Goal: Task Accomplishment & Management: Use online tool/utility

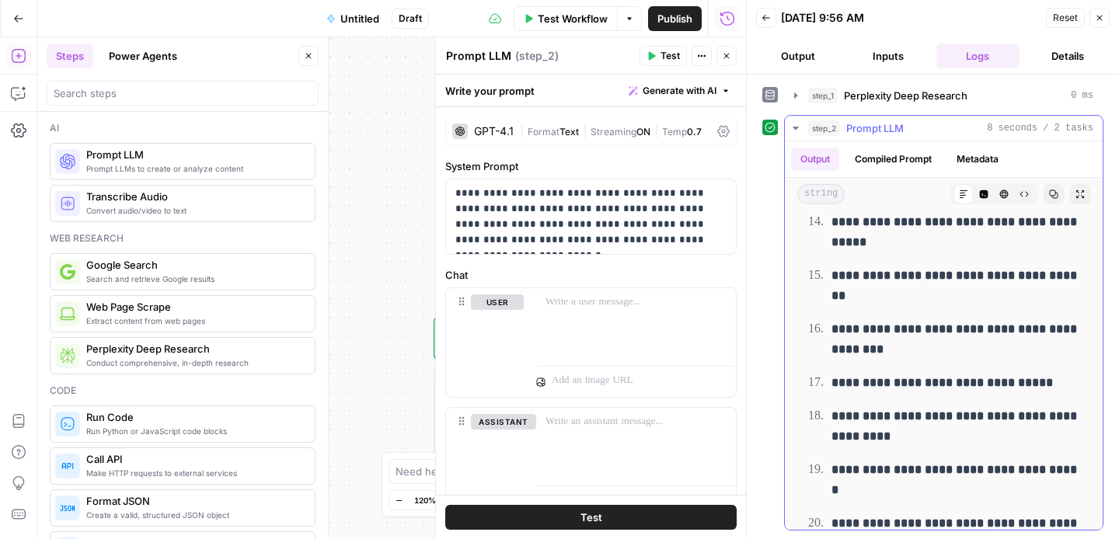
scroll to position [42, 0]
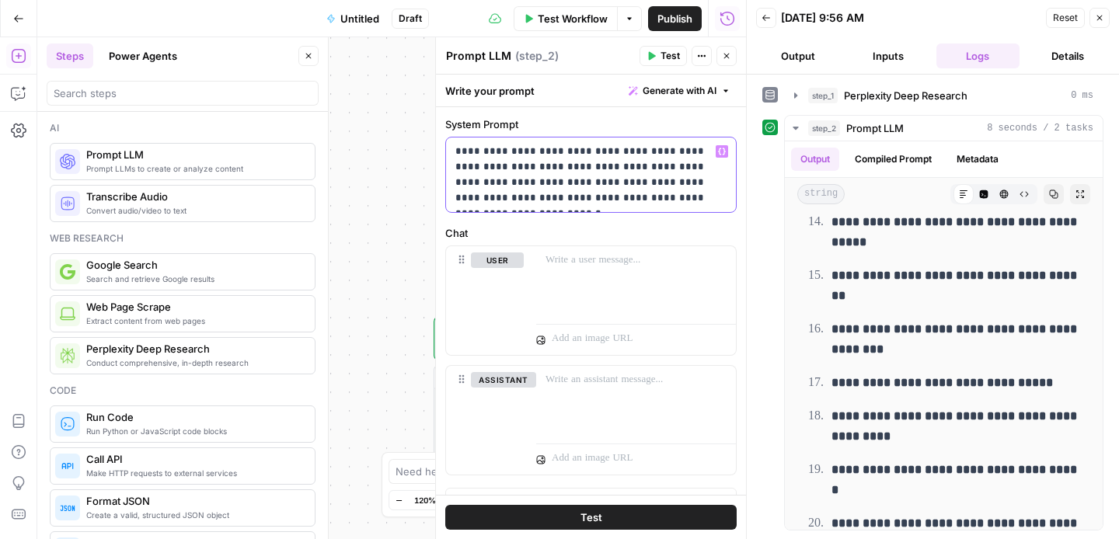
click at [538, 168] on p "**********" at bounding box center [590, 175] width 271 height 62
click at [538, 169] on p "**********" at bounding box center [590, 175] width 271 height 62
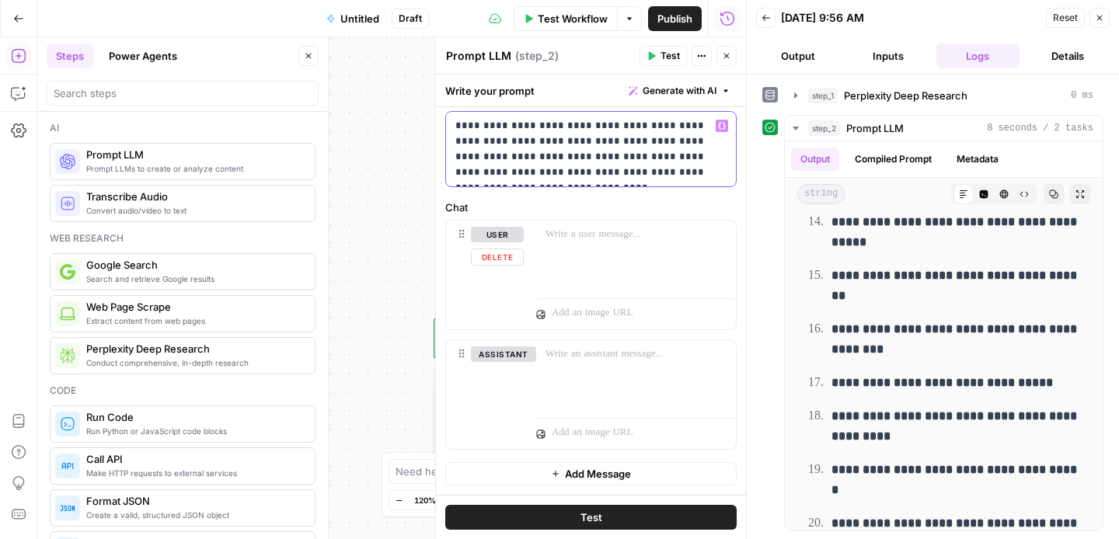
scroll to position [0, 0]
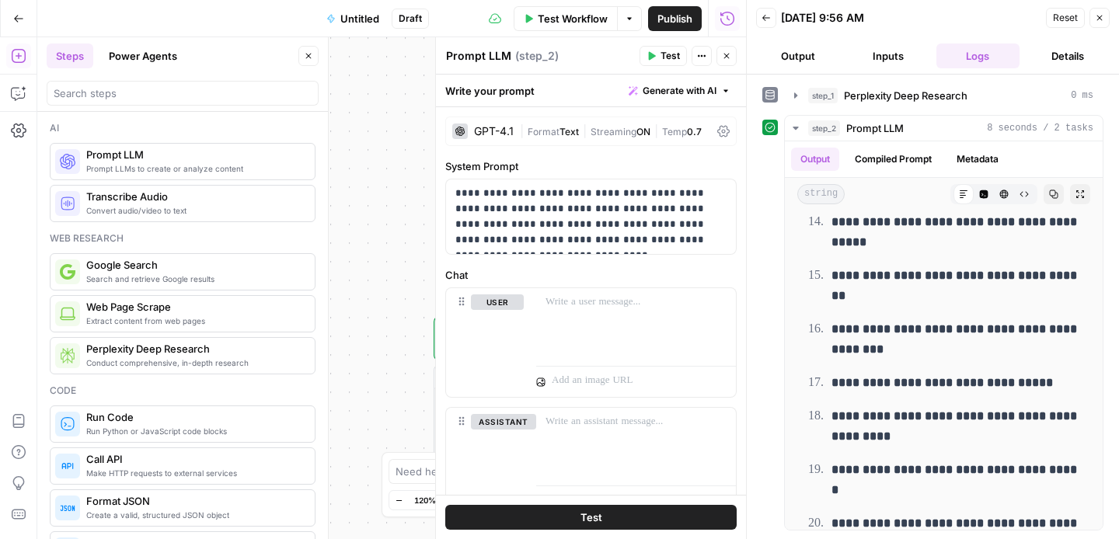
drag, startPoint x: 610, startPoint y: 518, endPoint x: 583, endPoint y: 514, distance: 27.5
click at [610, 518] on button "Test" at bounding box center [590, 517] width 291 height 25
click at [583, 514] on span "Test" at bounding box center [591, 518] width 22 height 16
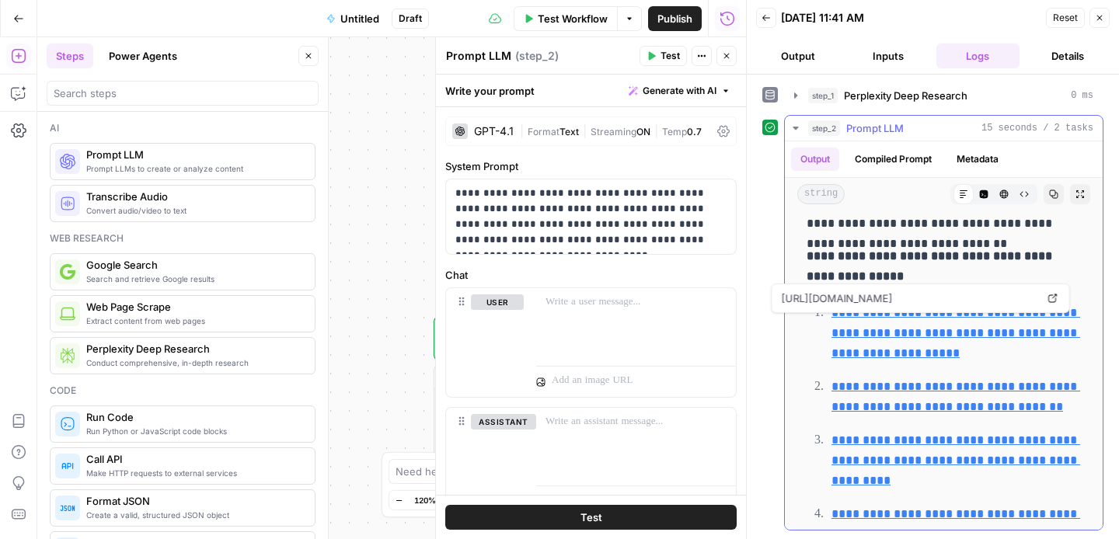
scroll to position [201, 0]
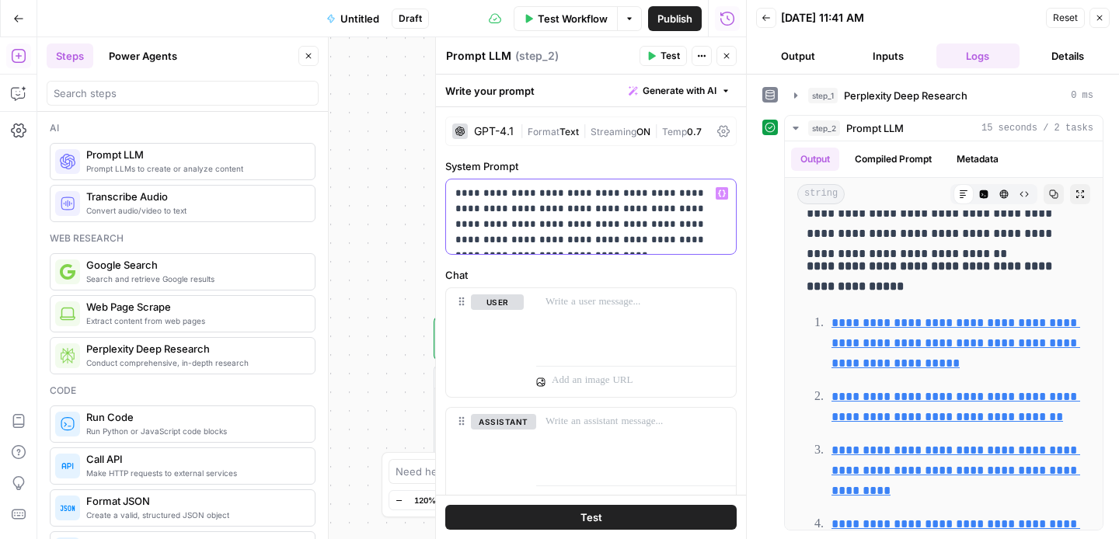
click at [657, 209] on p "**********" at bounding box center [590, 217] width 271 height 62
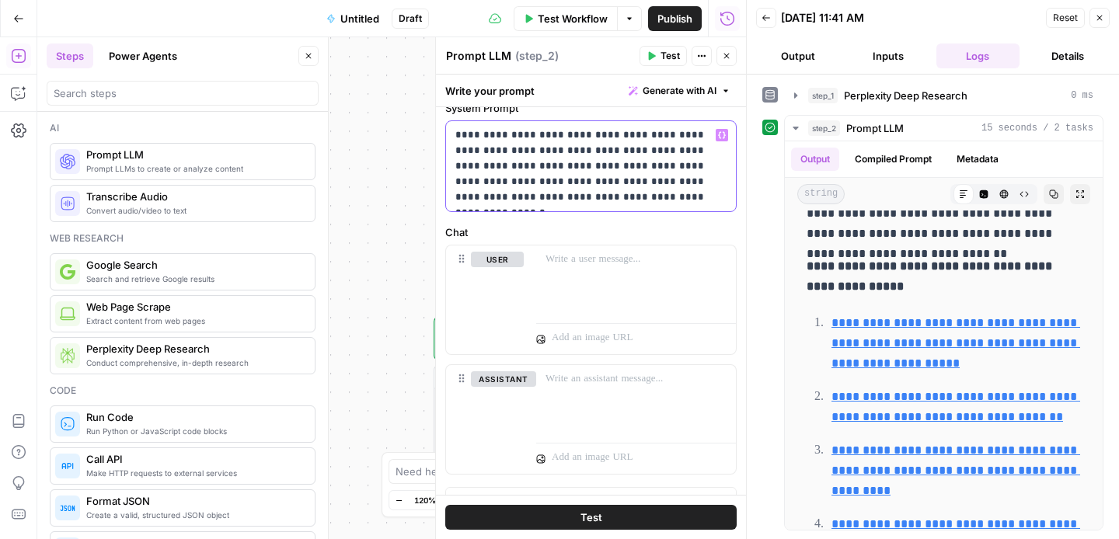
scroll to position [67, 0]
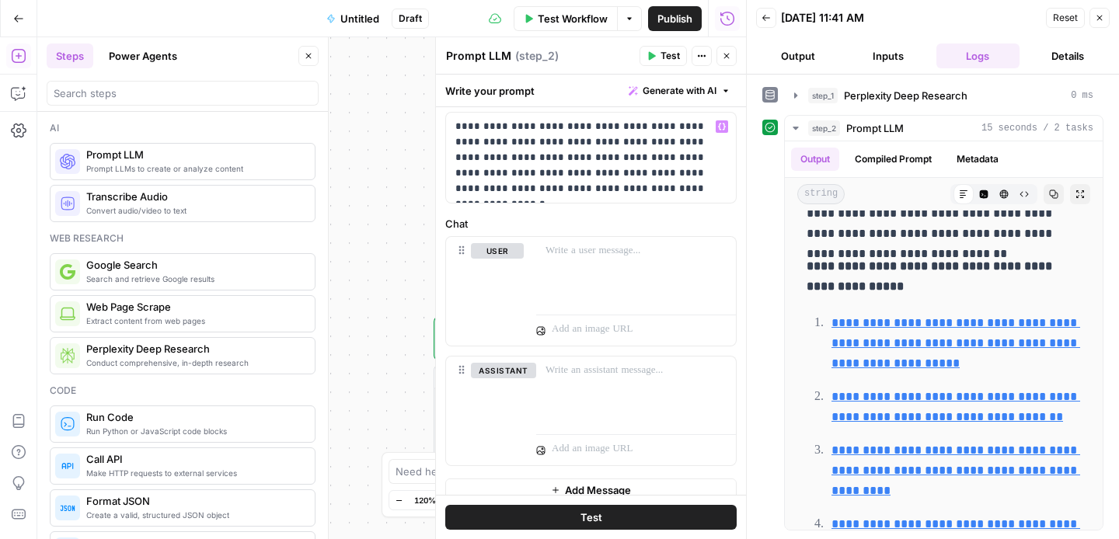
click at [594, 514] on span "Test" at bounding box center [591, 518] width 22 height 16
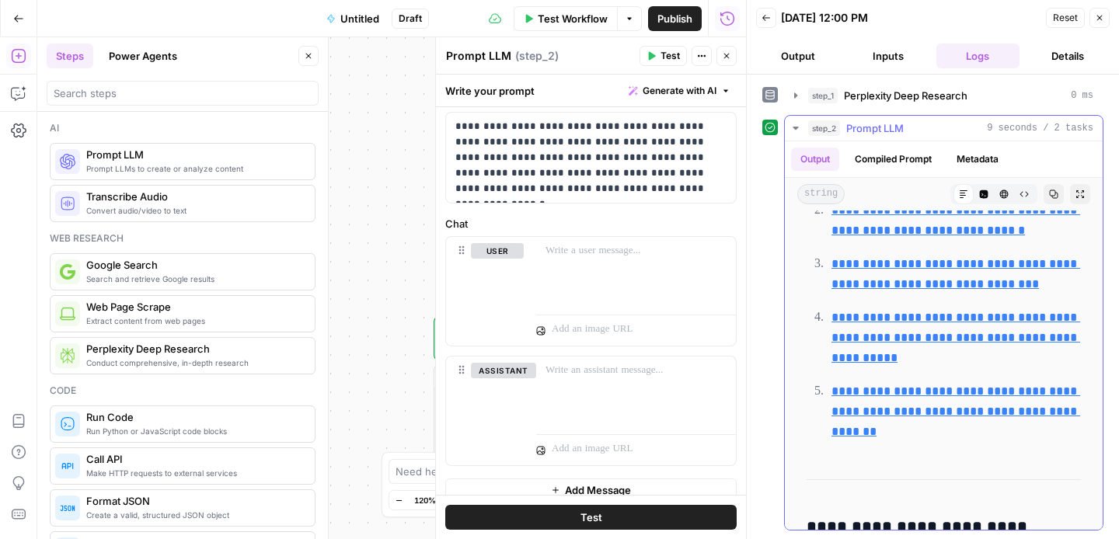
scroll to position [1387, 0]
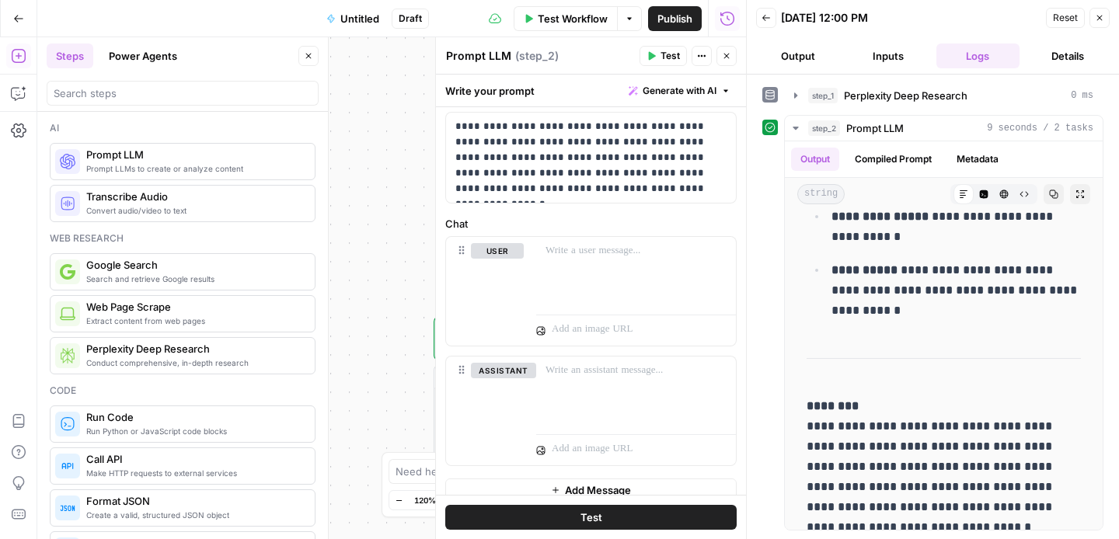
click at [722, 58] on icon "button" at bounding box center [726, 55] width 9 height 9
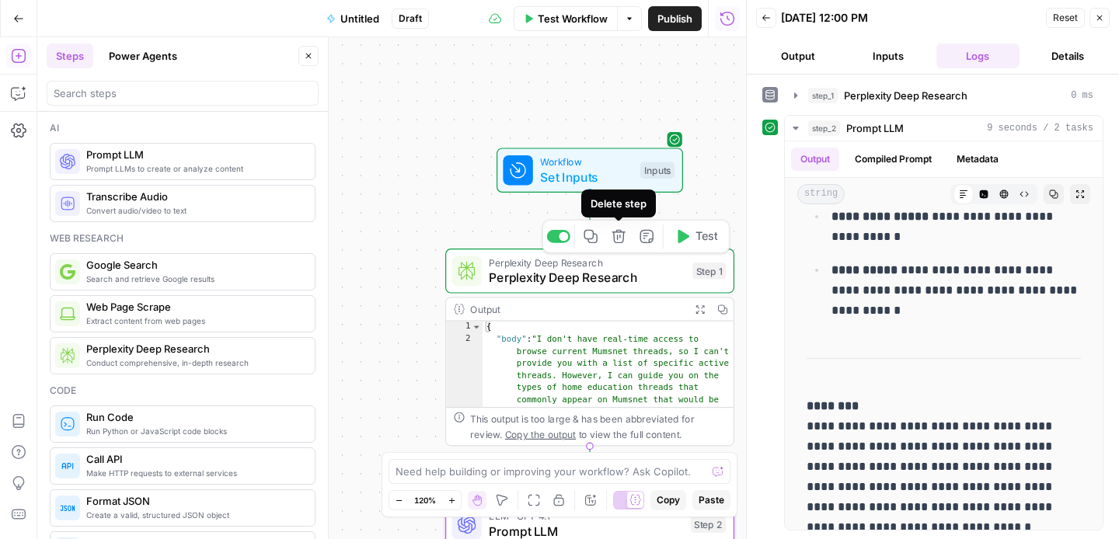
click at [623, 242] on icon "button" at bounding box center [619, 236] width 15 height 15
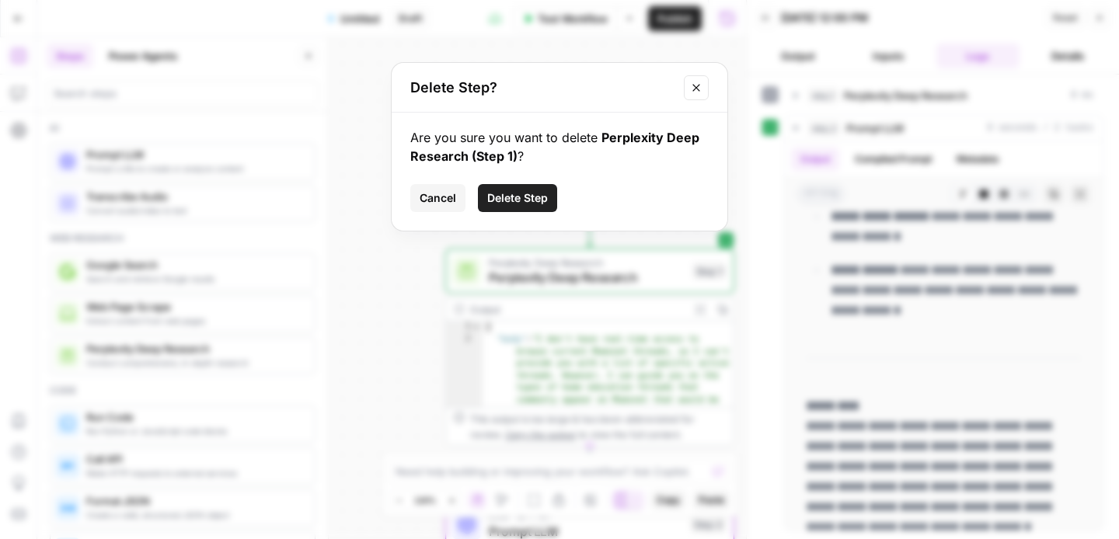
click at [526, 194] on span "Delete Step" at bounding box center [517, 198] width 61 height 16
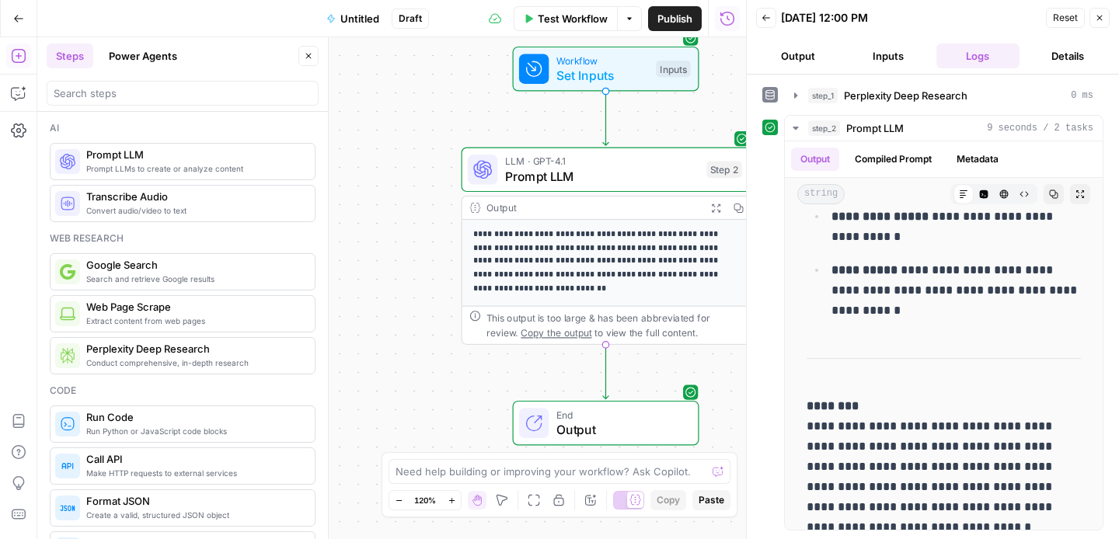
click at [194, 168] on span "Prompt LLMs to create or analyze content" at bounding box center [194, 168] width 216 height 12
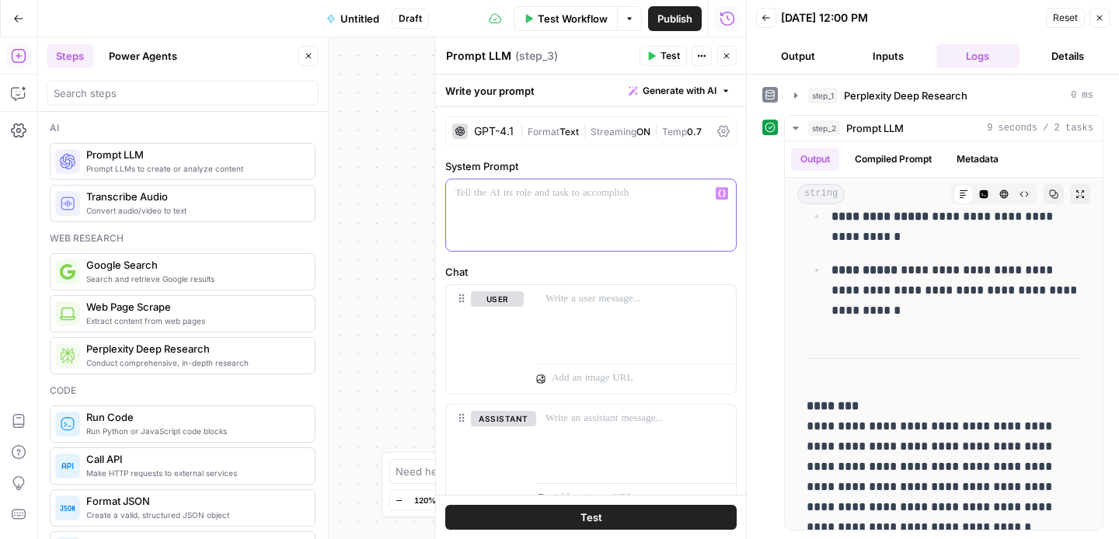
click at [538, 183] on div at bounding box center [591, 214] width 290 height 71
click at [500, 193] on p at bounding box center [590, 194] width 271 height 16
click at [730, 52] on icon "button" at bounding box center [726, 55] width 9 height 9
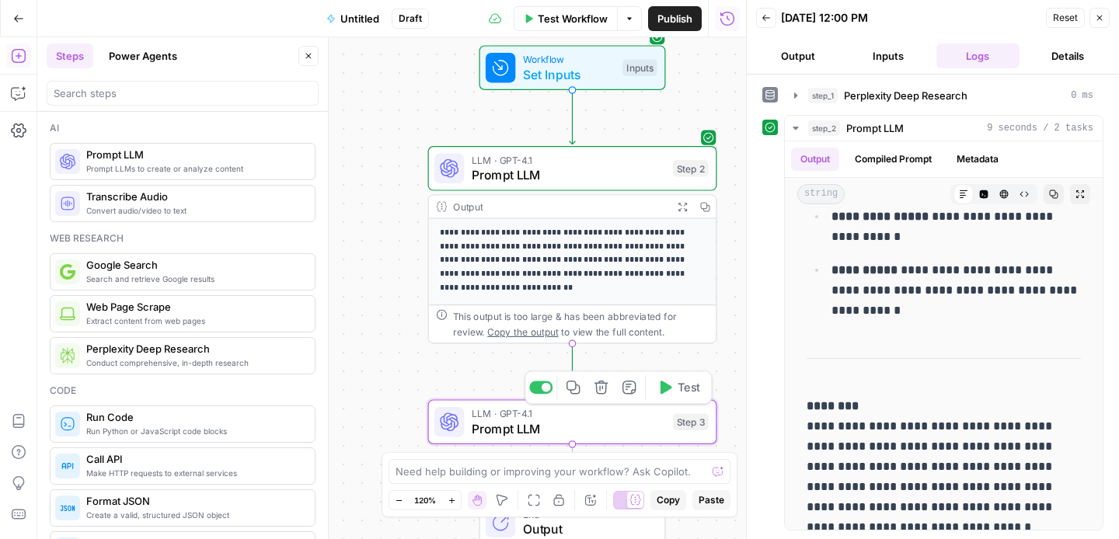
click at [606, 396] on button "Delete step" at bounding box center [601, 387] width 24 height 24
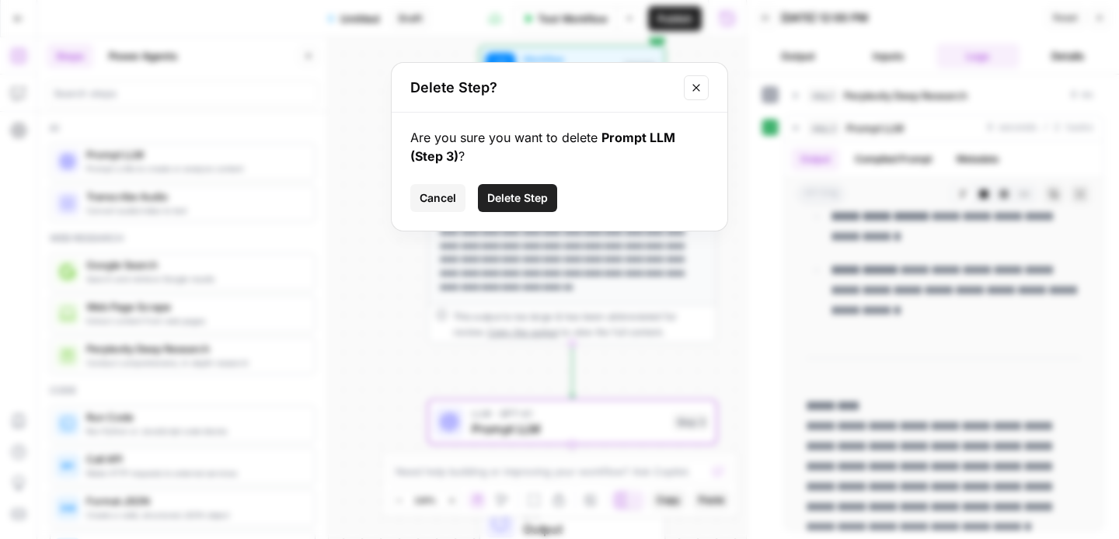
click at [521, 199] on span "Delete Step" at bounding box center [517, 198] width 61 height 16
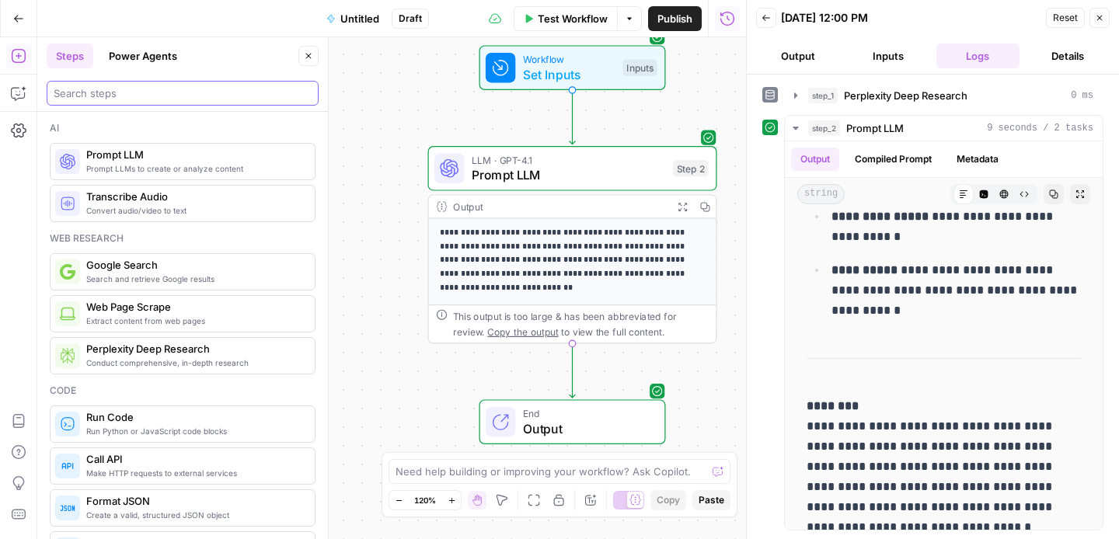
click at [89, 95] on input "search" at bounding box center [183, 93] width 258 height 16
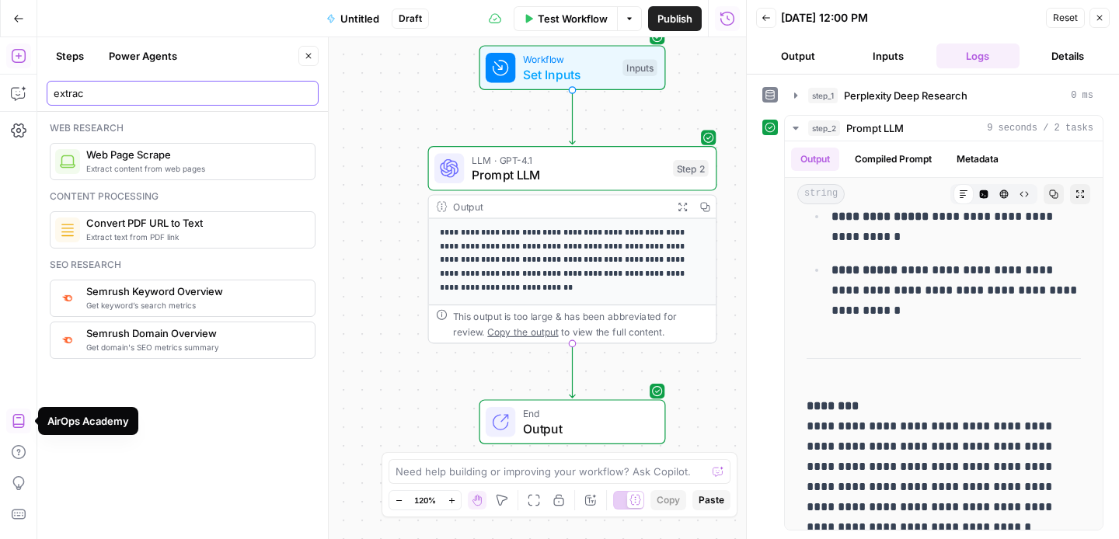
click at [93, 96] on input "extrac" at bounding box center [183, 93] width 258 height 16
type input "extrac"
click at [16, 95] on icon "button" at bounding box center [18, 95] width 4 height 1
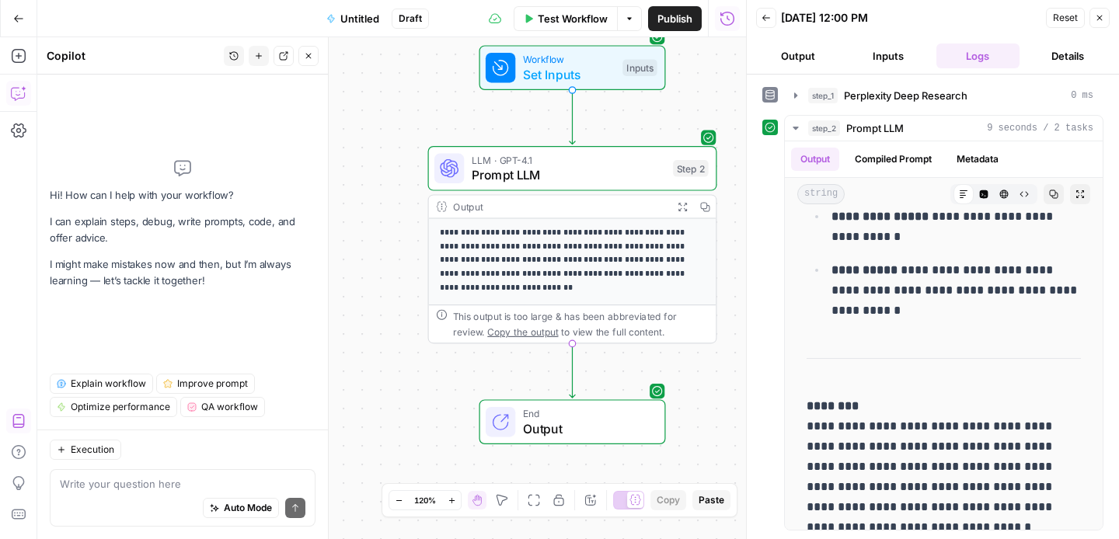
click at [148, 514] on div "Auto Mode Send" at bounding box center [183, 509] width 246 height 34
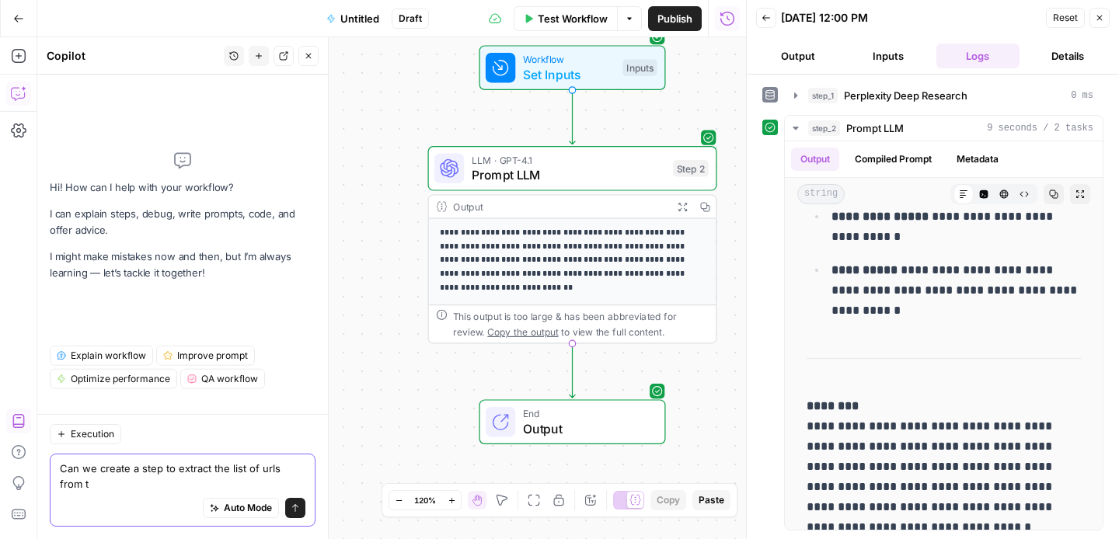
scroll to position [0, 0]
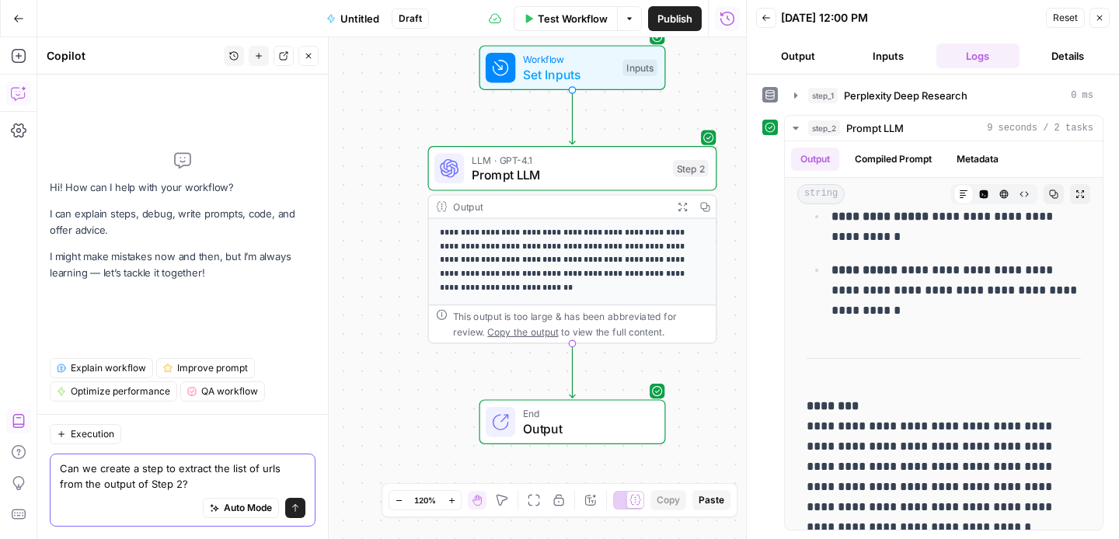
type textarea "Can we create a step to extract the list of urls from the output of Step 2?"
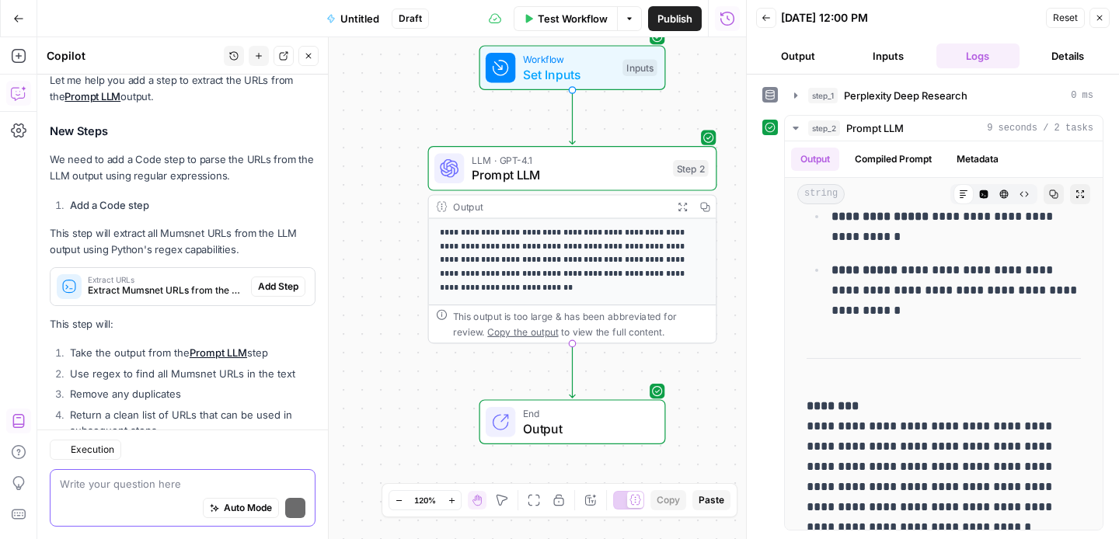
scroll to position [227, 0]
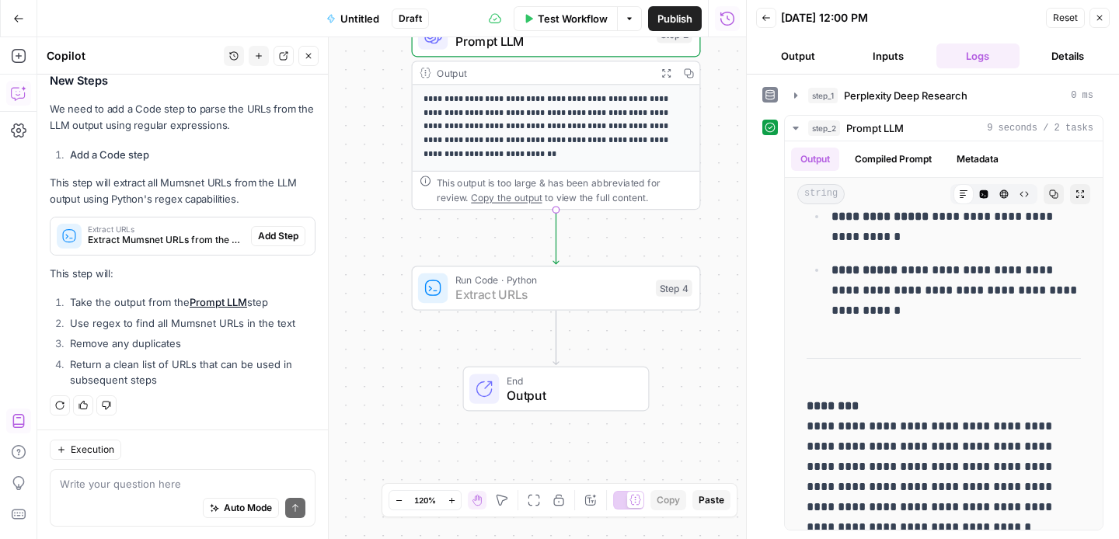
click at [267, 236] on span "Add Step" at bounding box center [278, 236] width 40 height 14
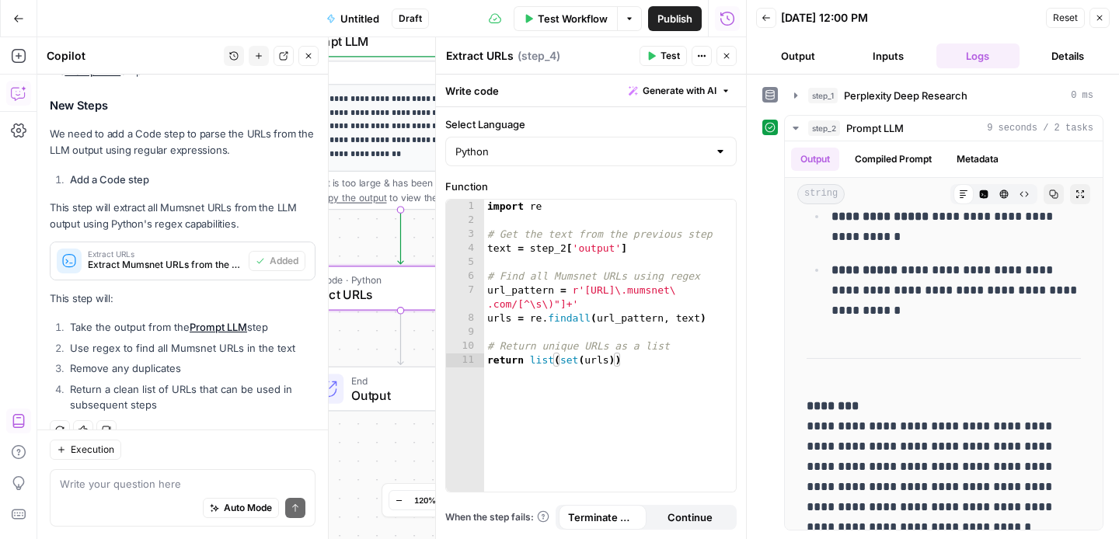
scroll to position [252, 0]
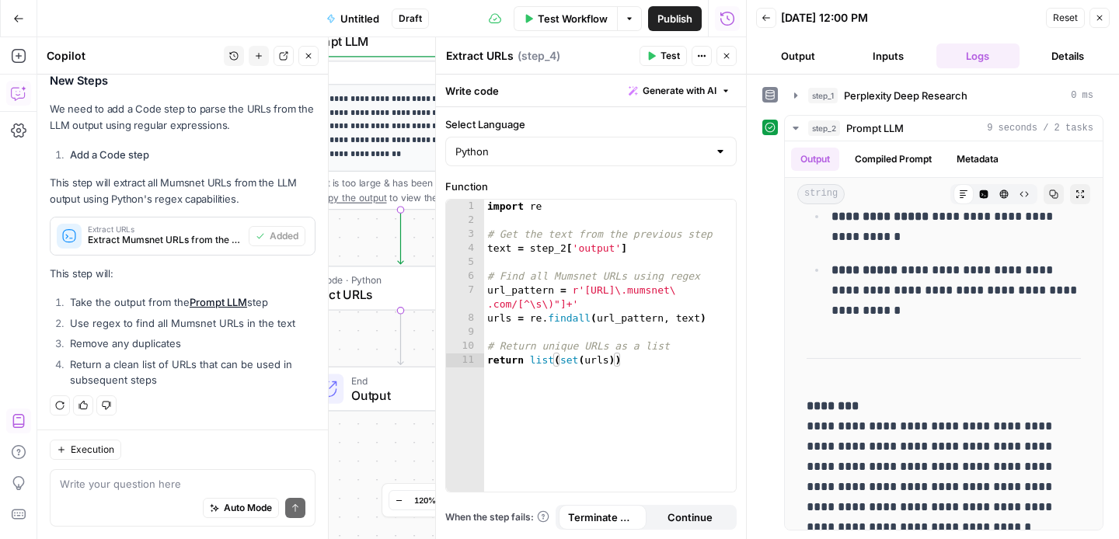
click at [668, 57] on div "Publish P" at bounding box center [673, 52] width 51 height 16
click at [654, 56] on icon "button" at bounding box center [652, 56] width 7 height 9
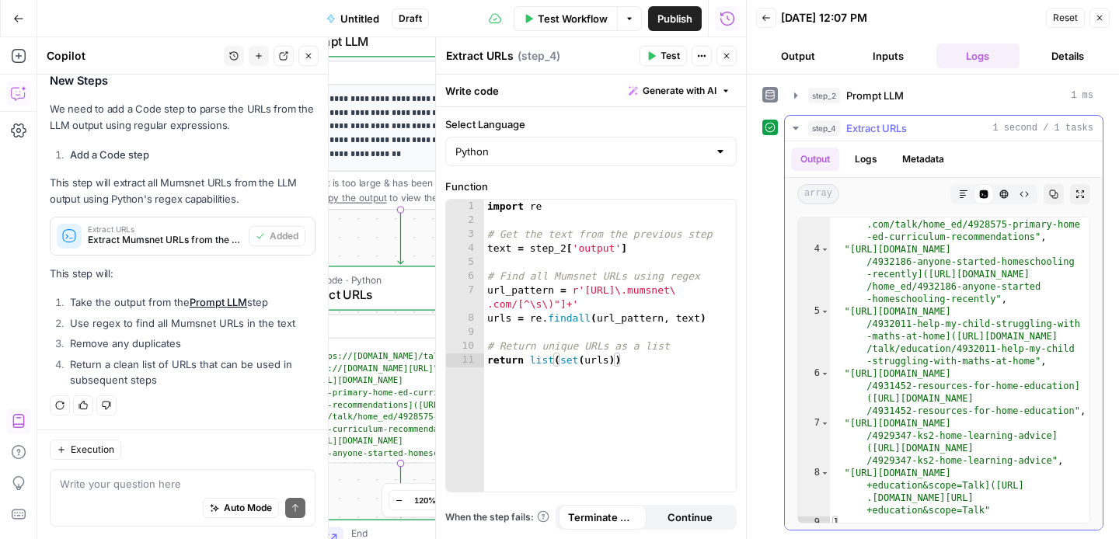
scroll to position [92, 0]
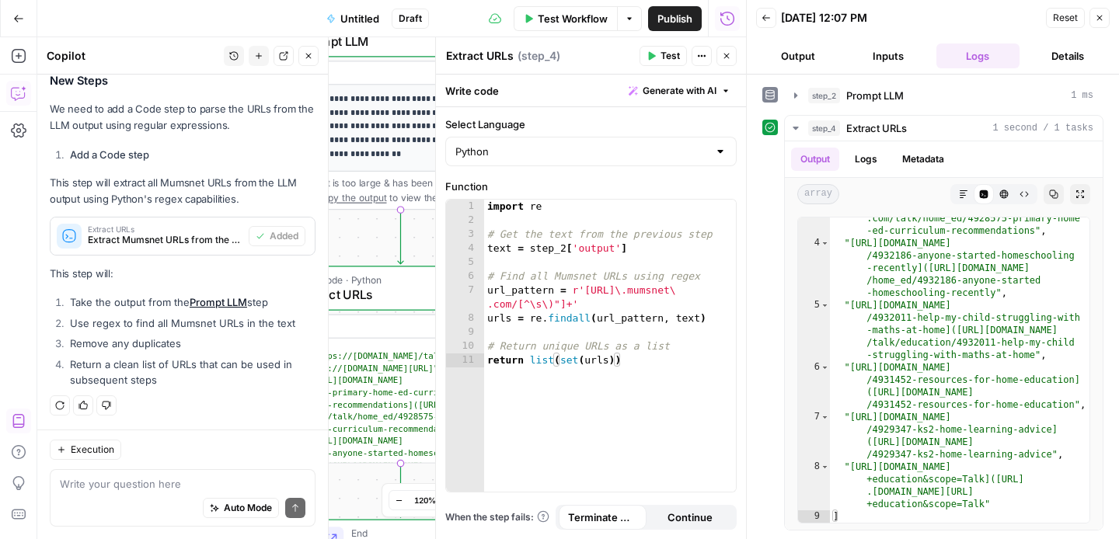
click at [722, 58] on icon "button" at bounding box center [726, 55] width 9 height 9
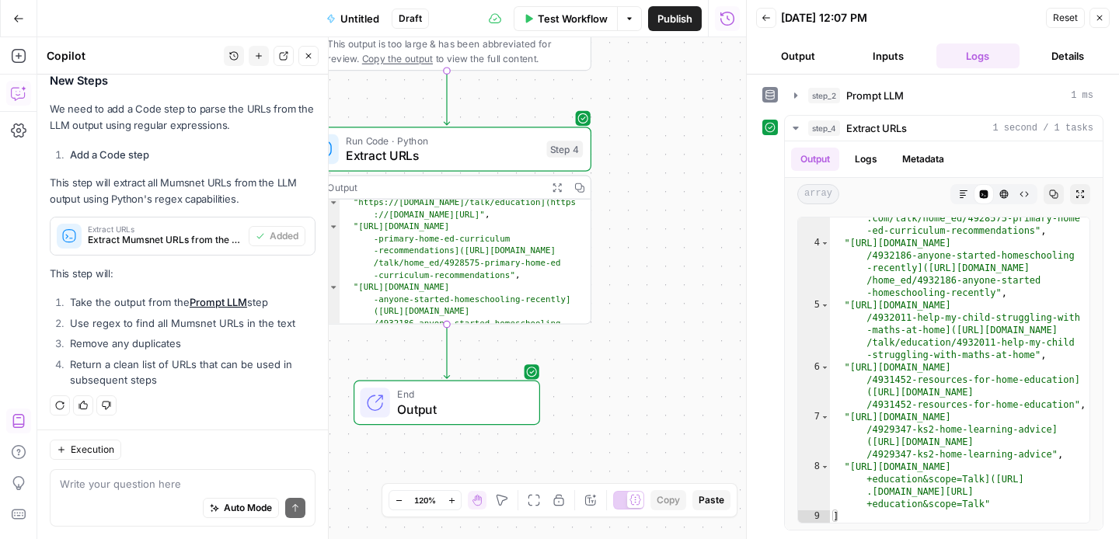
scroll to position [19, 0]
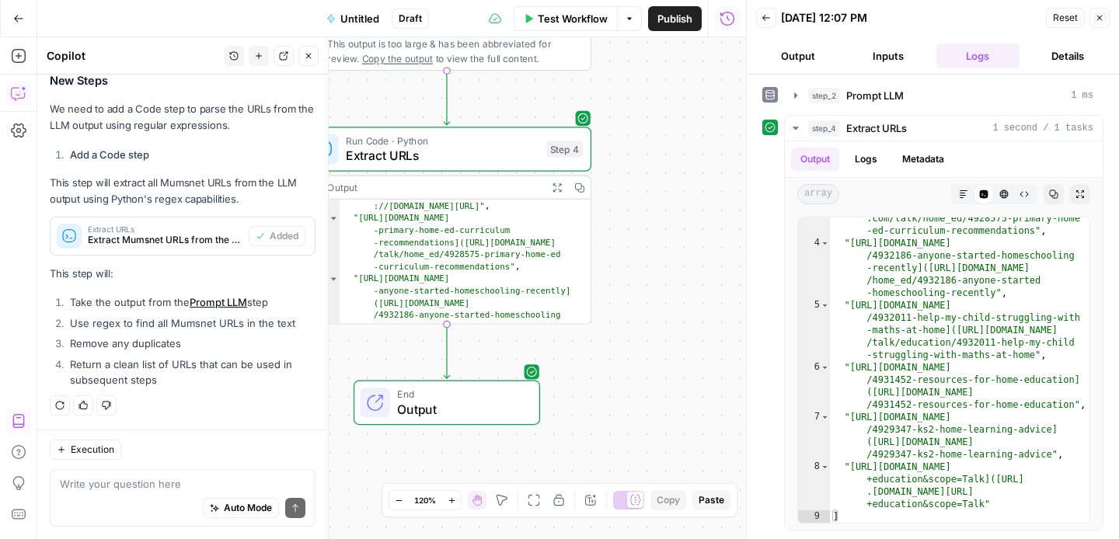
click at [17, 24] on button "Go Back" at bounding box center [19, 19] width 28 height 28
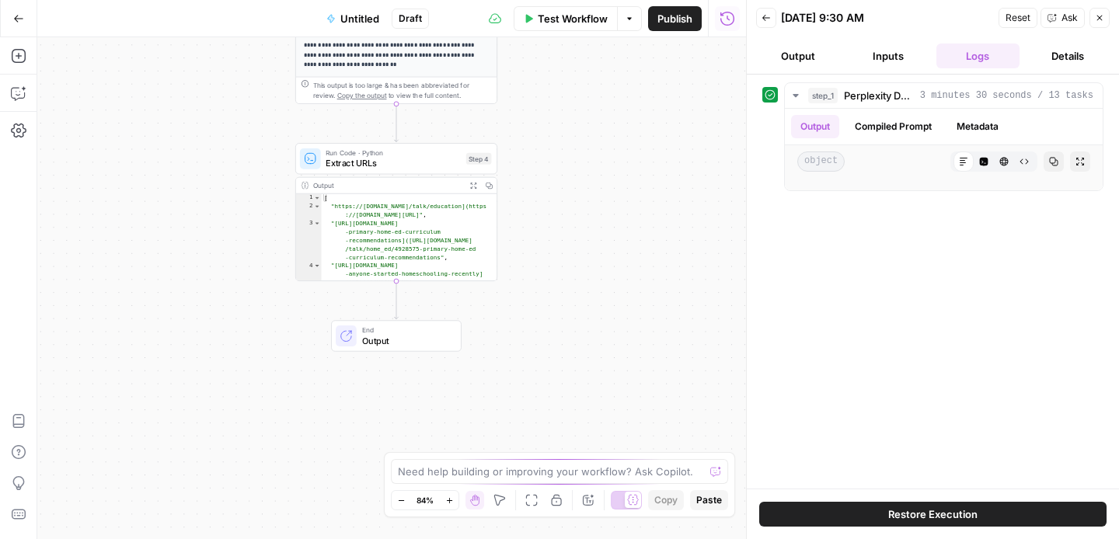
drag, startPoint x: 561, startPoint y: 145, endPoint x: 583, endPoint y: 58, distance: 89.7
click at [583, 58] on div "**********" at bounding box center [391, 288] width 709 height 502
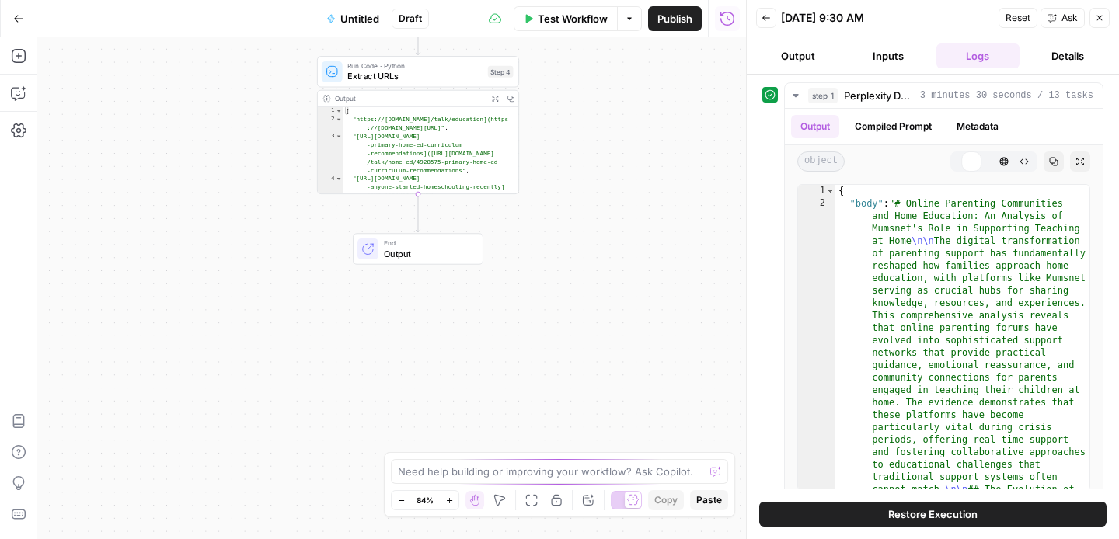
drag, startPoint x: 583, startPoint y: 58, endPoint x: 583, endPoint y: 172, distance: 114.2
click at [583, 337] on div "**********" at bounding box center [391, 288] width 709 height 502
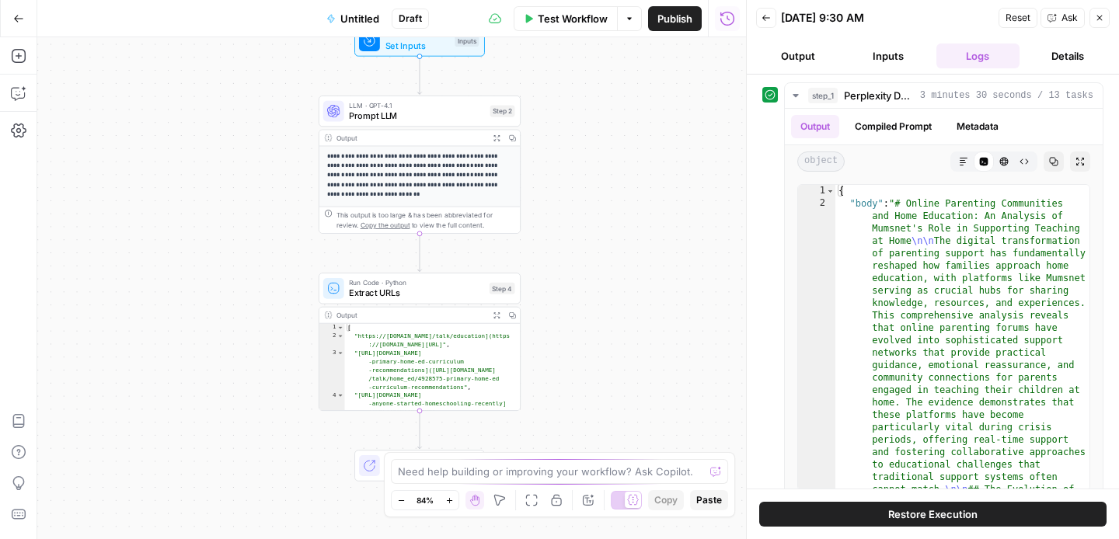
drag, startPoint x: 583, startPoint y: 170, endPoint x: 592, endPoint y: 320, distance: 150.3
click at [598, 43] on div "**********" at bounding box center [391, 288] width 709 height 502
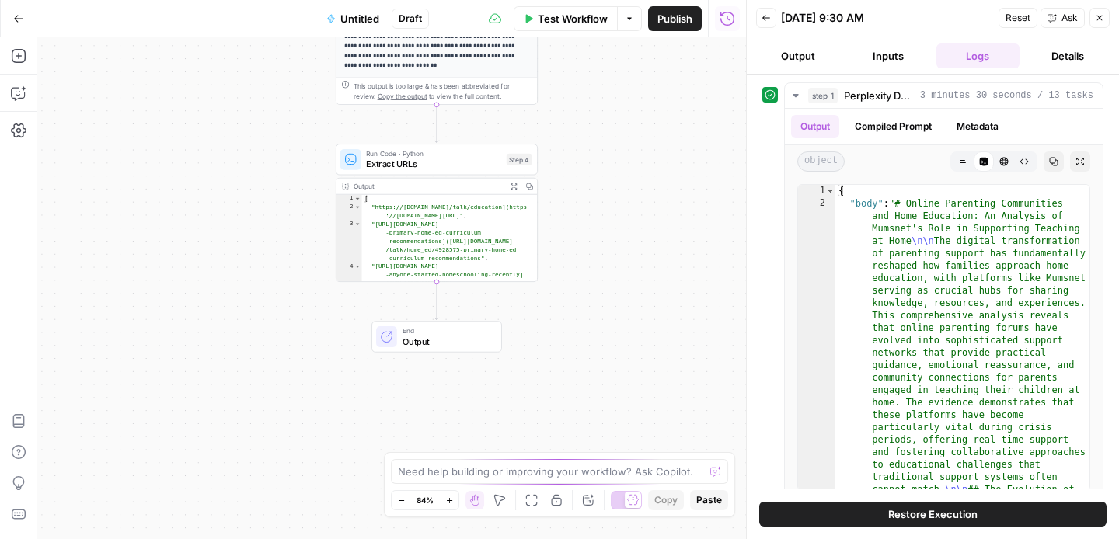
click at [592, 323] on div "**********" at bounding box center [391, 288] width 709 height 502
click at [15, 52] on icon "button" at bounding box center [19, 56] width 16 height 16
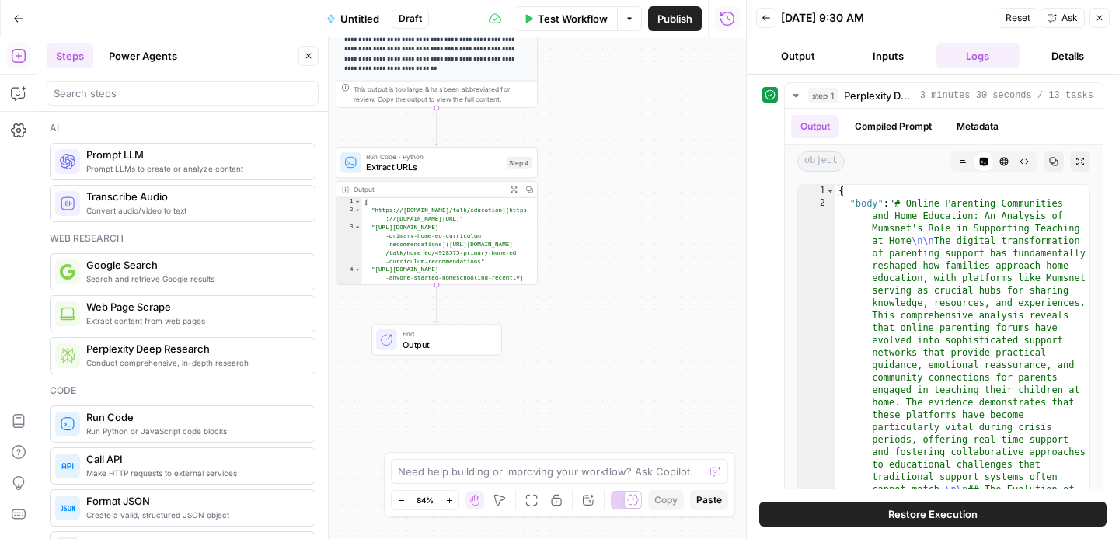
click at [168, 159] on span "Prompt LLM" at bounding box center [194, 155] width 216 height 16
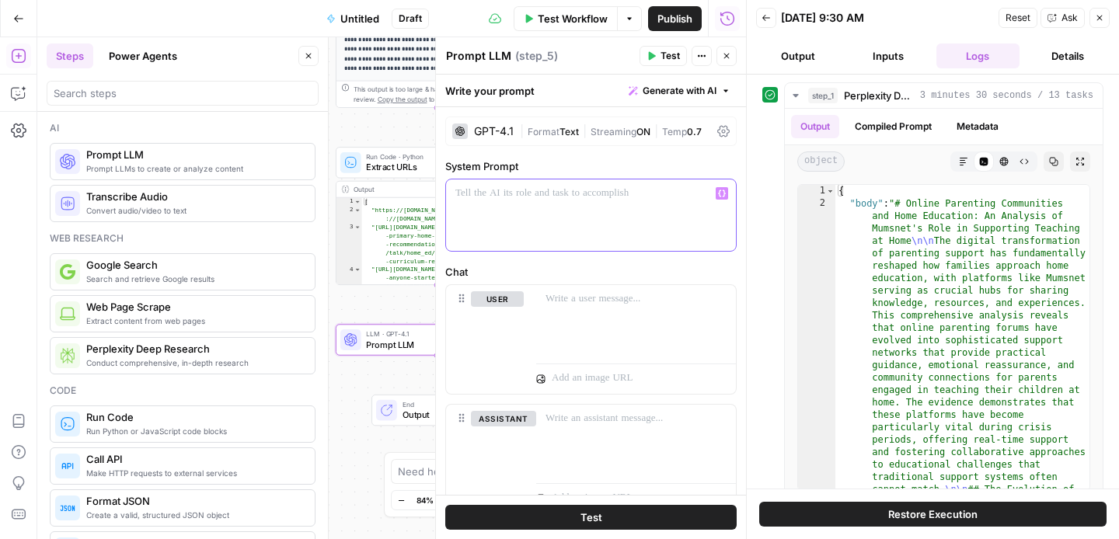
click at [528, 208] on div at bounding box center [591, 214] width 290 height 71
drag, startPoint x: 683, startPoint y: 197, endPoint x: 535, endPoint y: 199, distance: 148.4
click at [535, 199] on p "**********" at bounding box center [590, 194] width 271 height 16
click at [723, 194] on icon "button" at bounding box center [722, 194] width 8 height 8
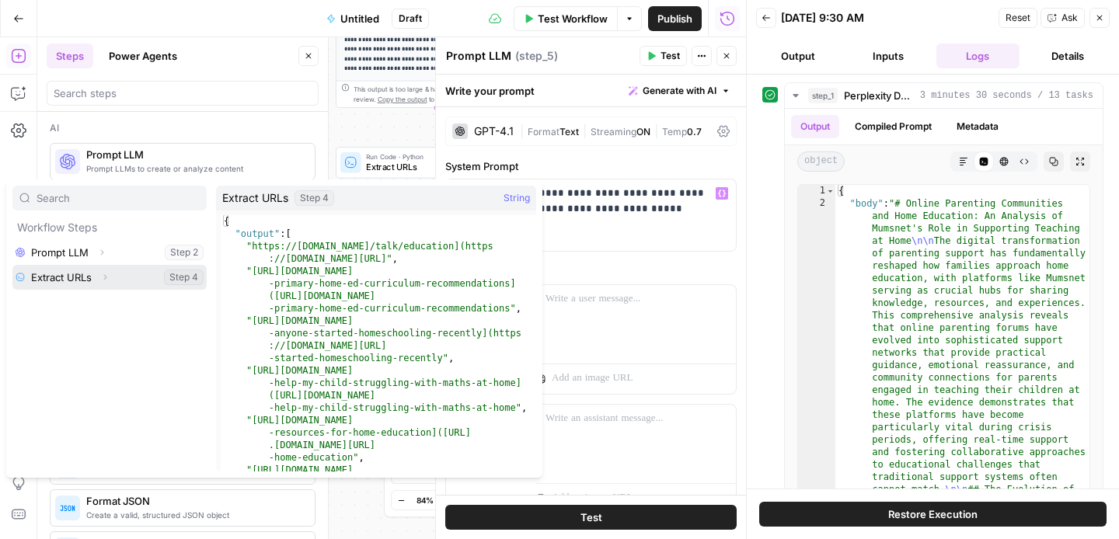
click at [133, 278] on button "Select variable Extract URLs" at bounding box center [109, 277] width 194 height 25
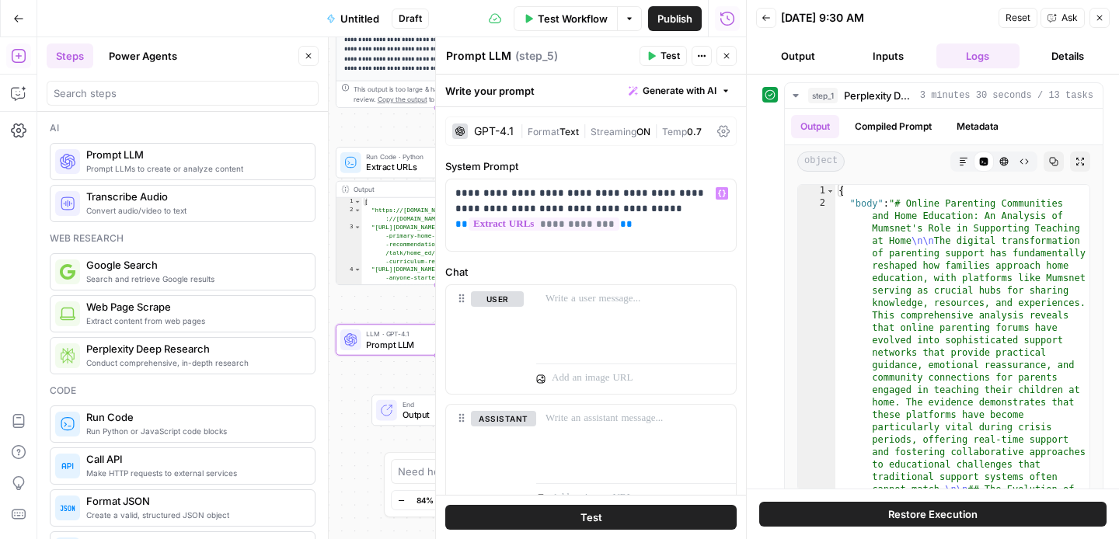
click at [582, 517] on span "Test" at bounding box center [591, 518] width 22 height 16
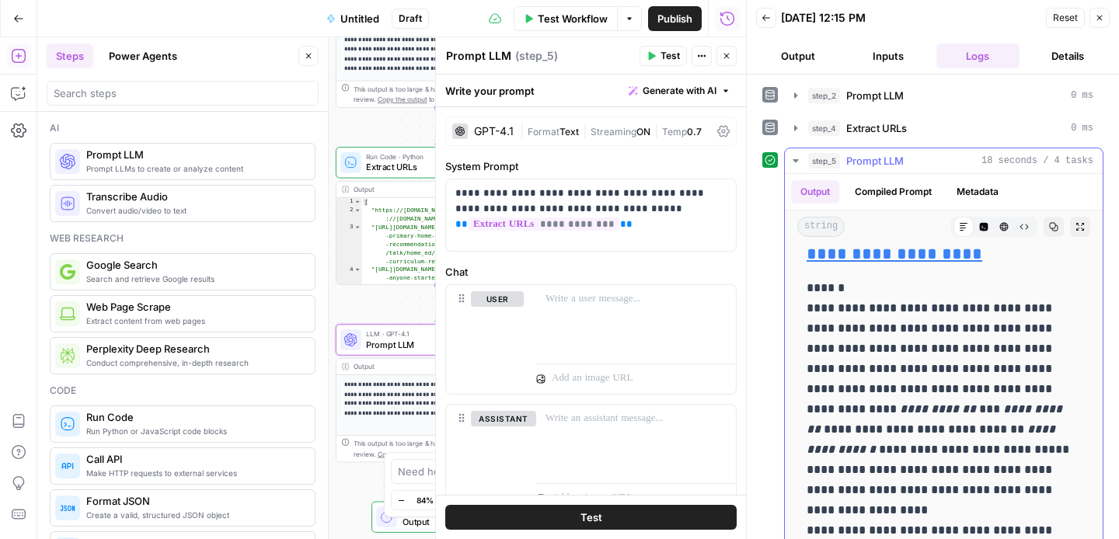
scroll to position [1102, 0]
